Goal: Task Accomplishment & Management: Complete application form

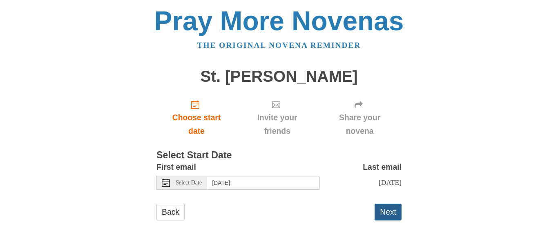
click at [394, 212] on button "Next" at bounding box center [388, 212] width 27 height 17
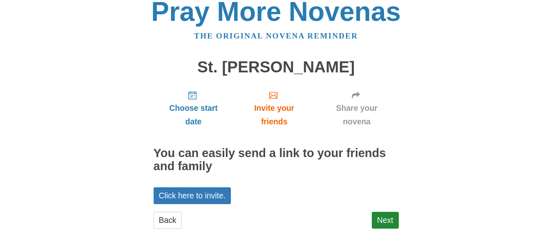
scroll to position [17, 0]
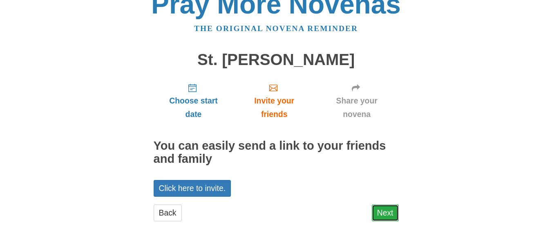
click at [388, 218] on link "Next" at bounding box center [385, 212] width 27 height 17
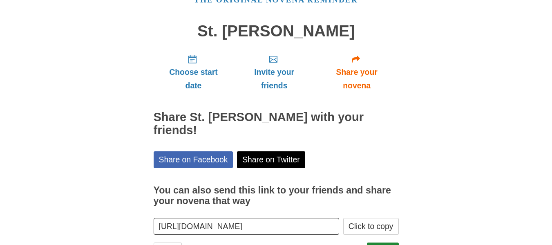
scroll to position [70, 0]
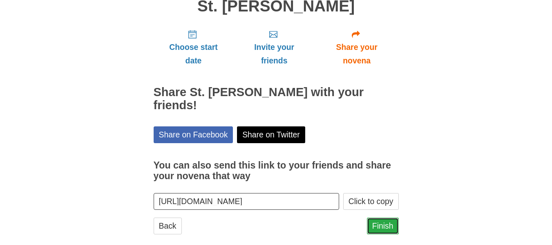
click at [381, 217] on link "Finish" at bounding box center [383, 225] width 32 height 17
